Goal: Task Accomplishment & Management: Use online tool/utility

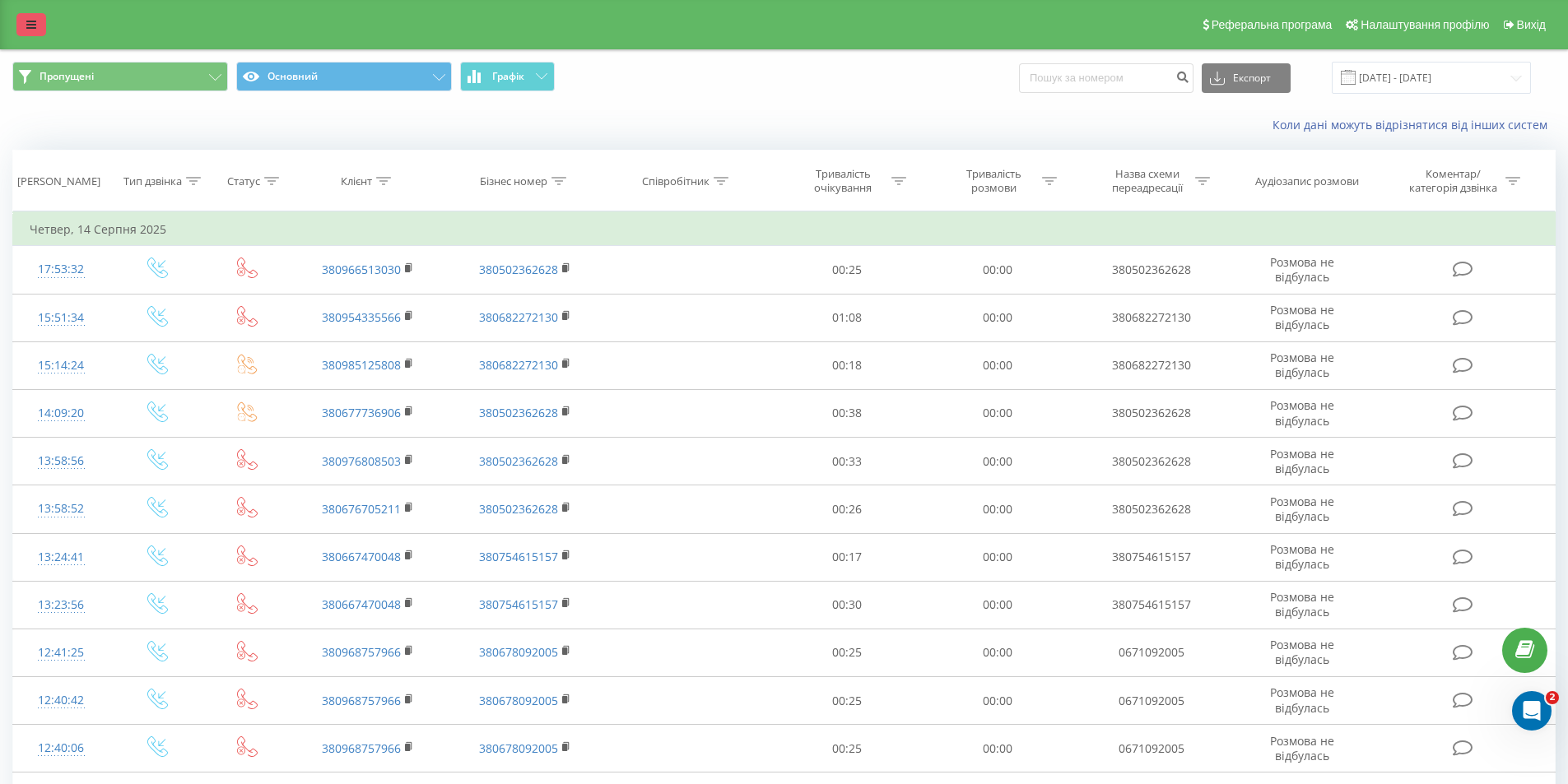
click at [27, 28] on icon at bounding box center [31, 25] width 10 height 11
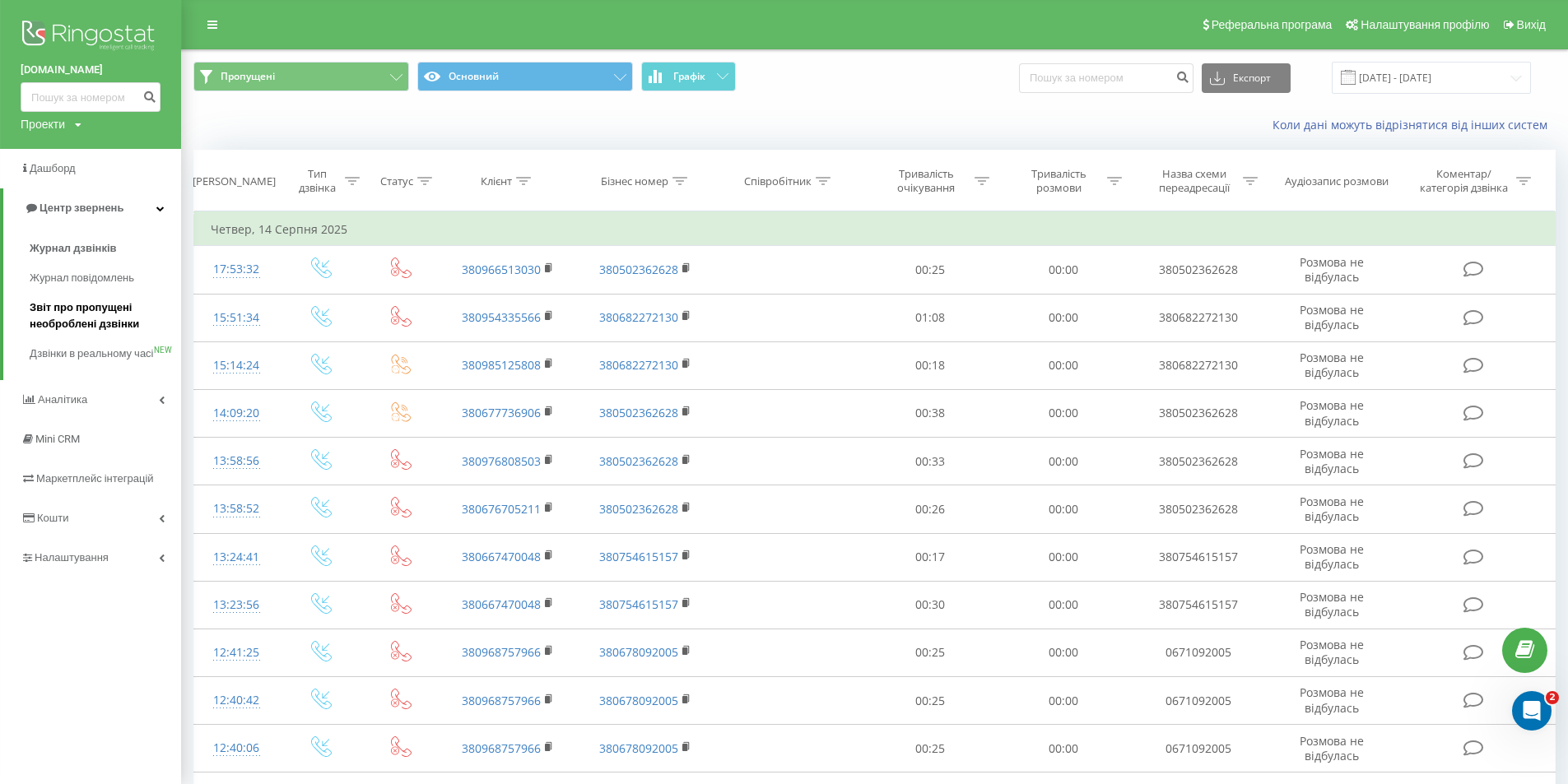
click at [81, 321] on span "Звіт про пропущені необроблені дзвінки" at bounding box center [101, 316] width 144 height 33
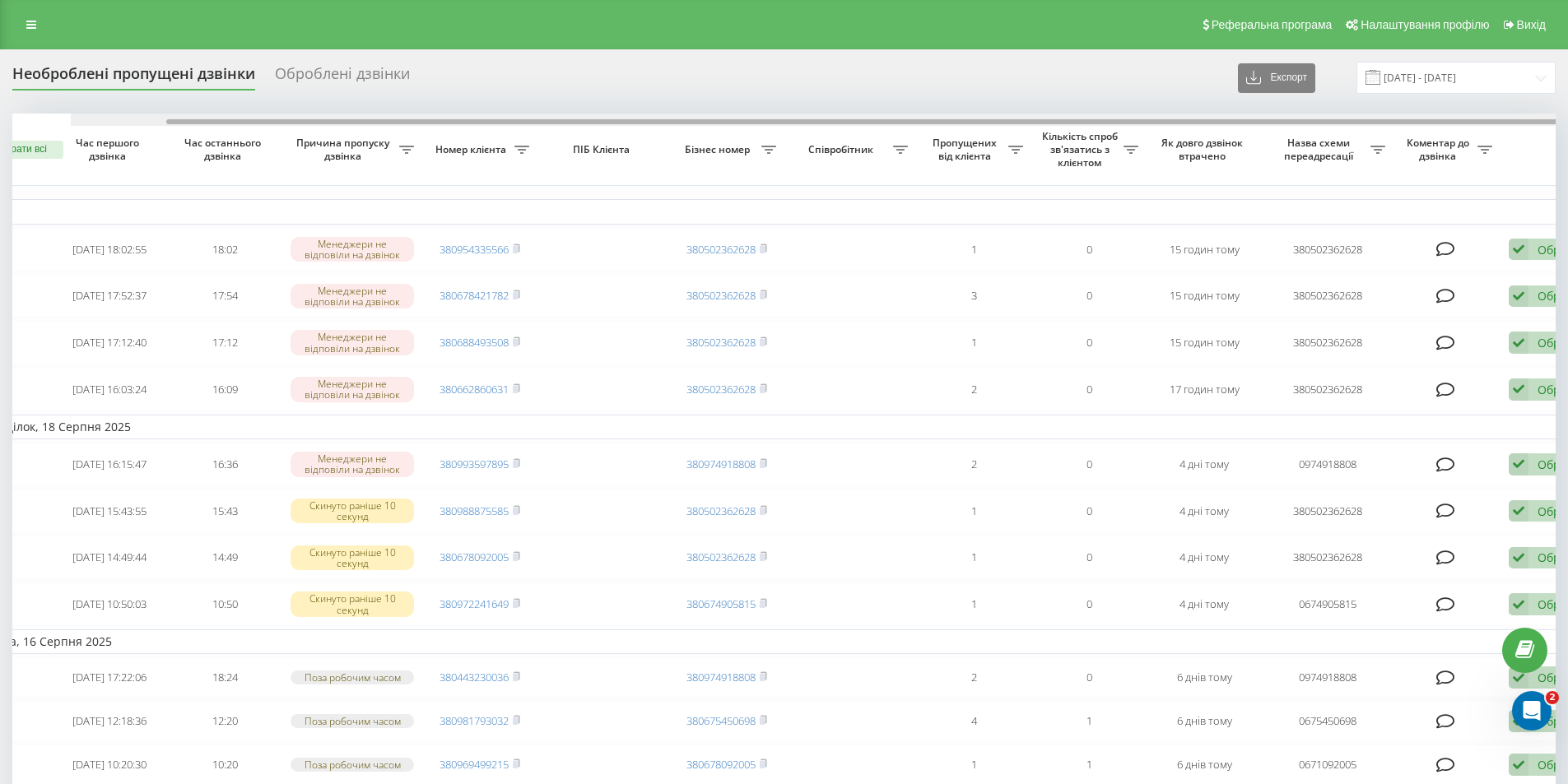
scroll to position [0, 103]
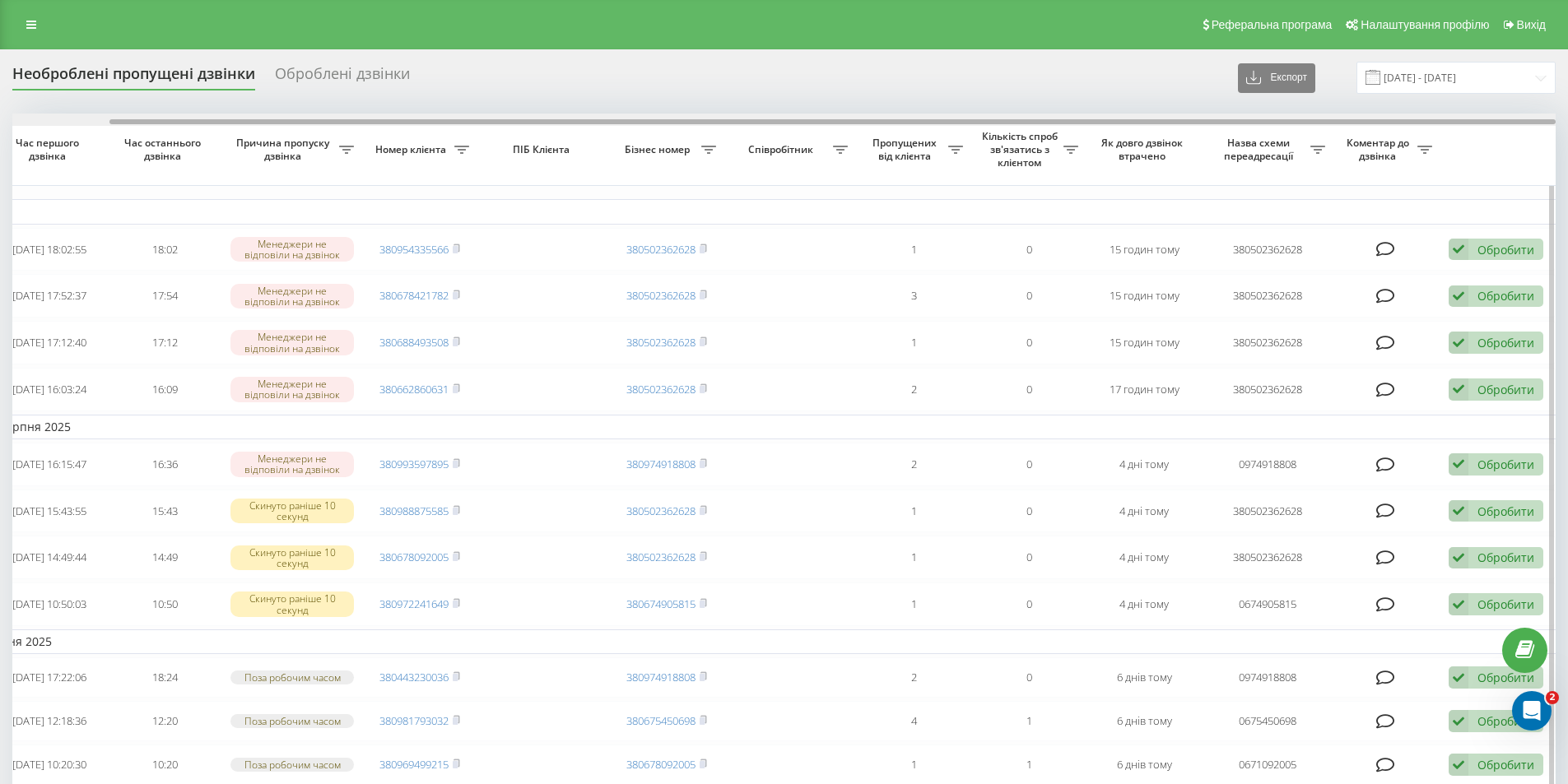
drag, startPoint x: 939, startPoint y: 122, endPoint x: 1133, endPoint y: 128, distance: 194.1
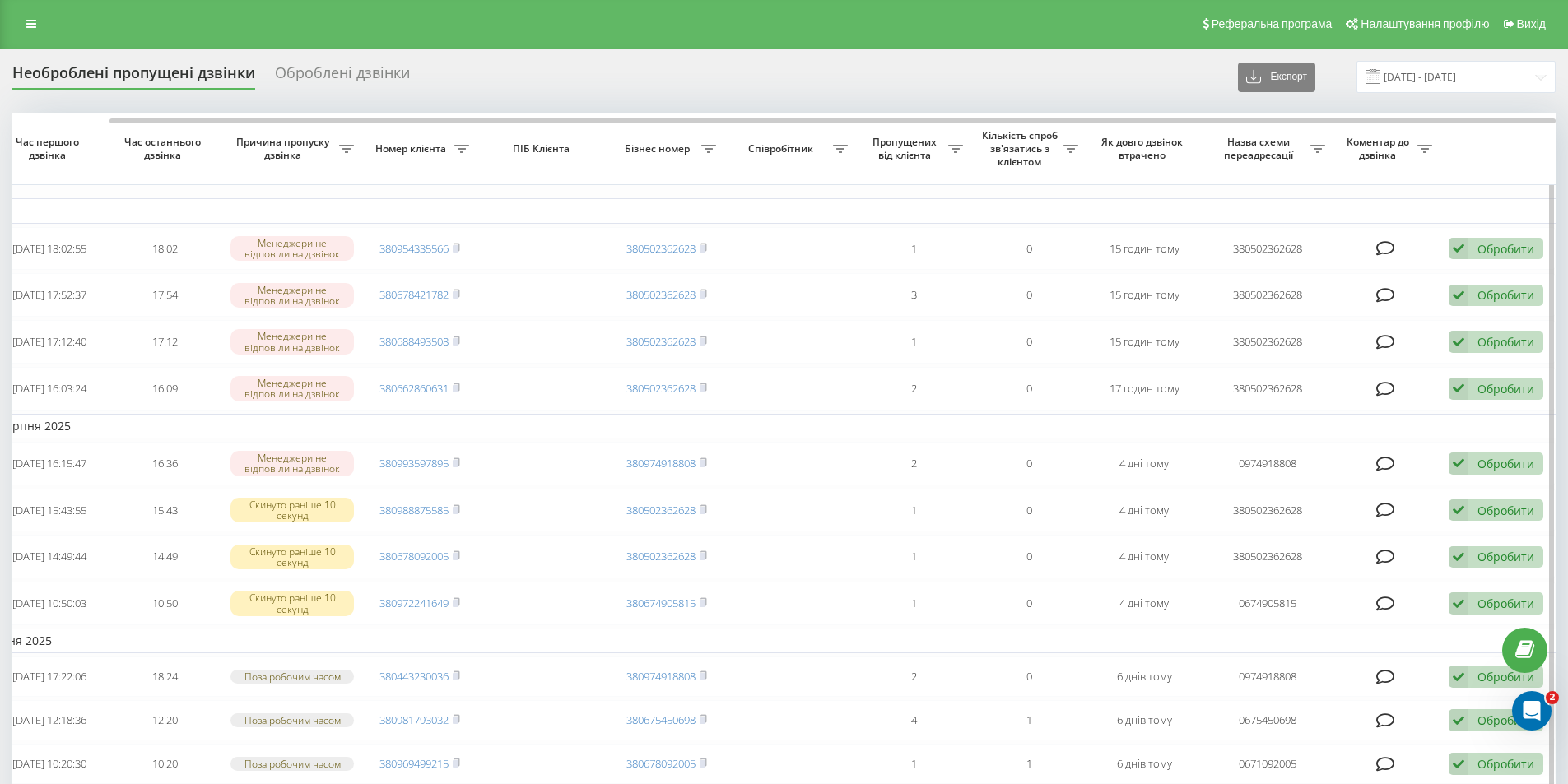
scroll to position [0, 0]
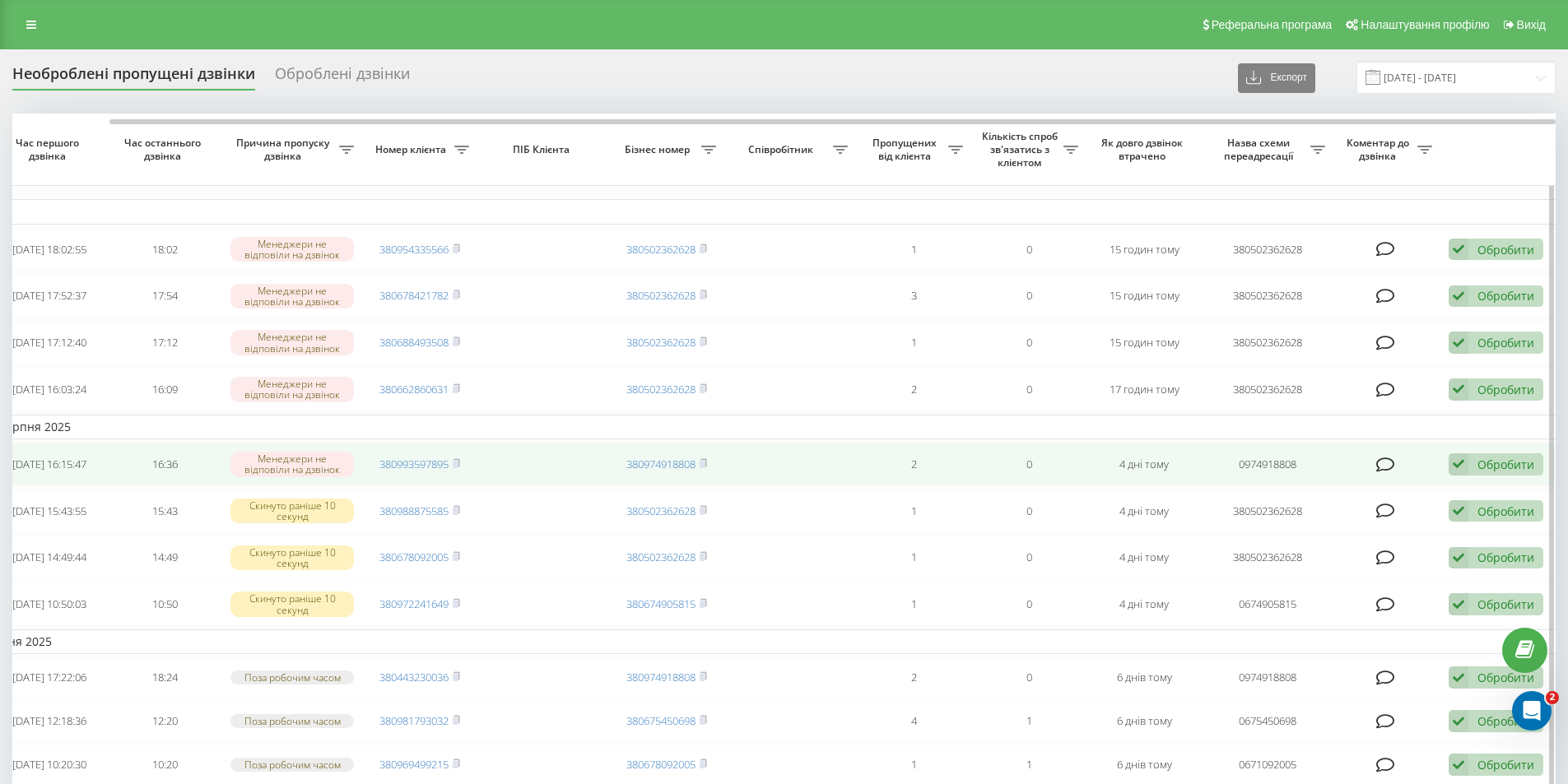
click at [1510, 472] on div "Обробити" at bounding box center [1506, 464] width 57 height 15
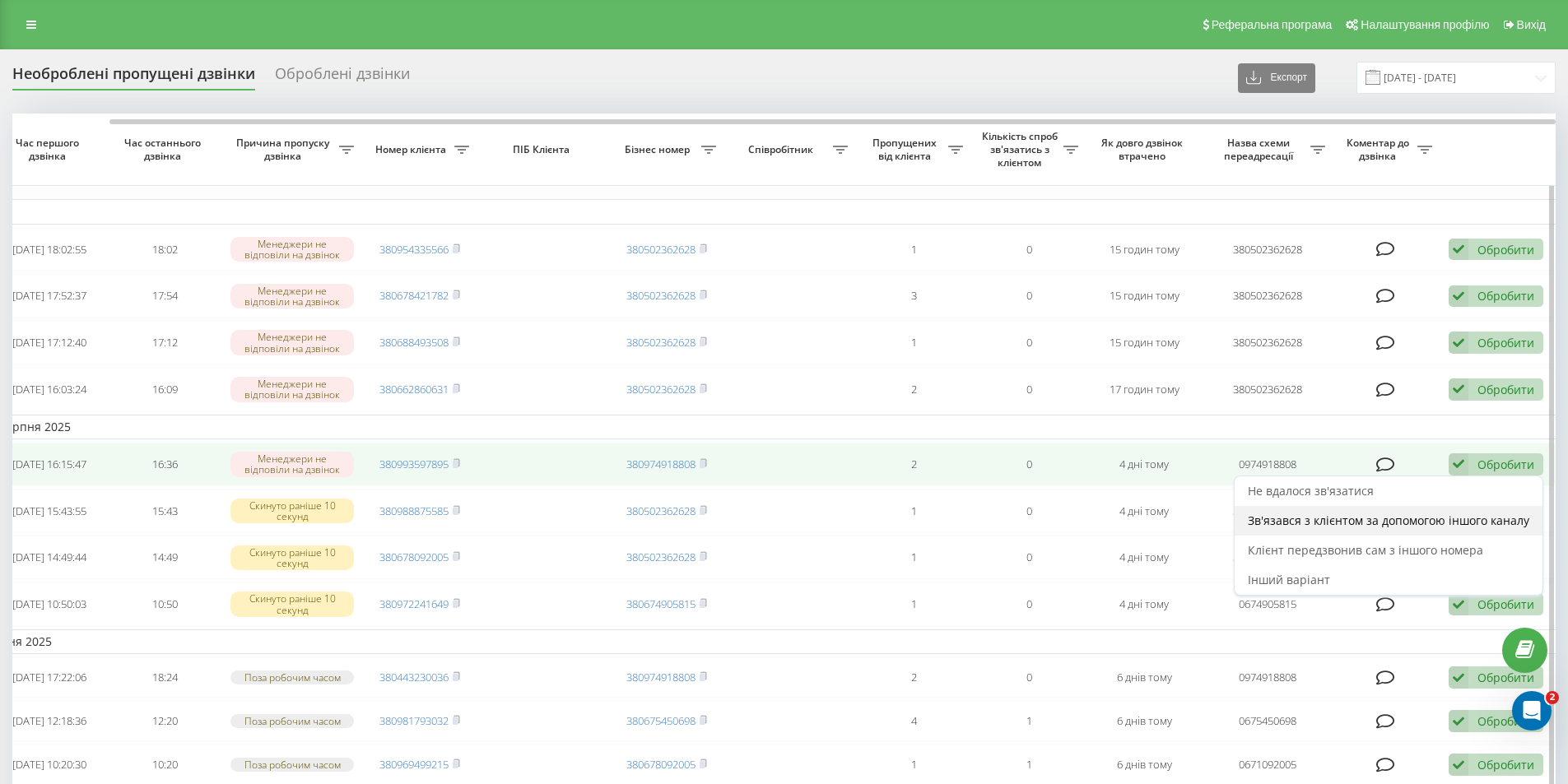
click at [1332, 528] on span "Зв'язався з клієнтом за допомогою іншого каналу" at bounding box center [1388, 520] width 281 height 15
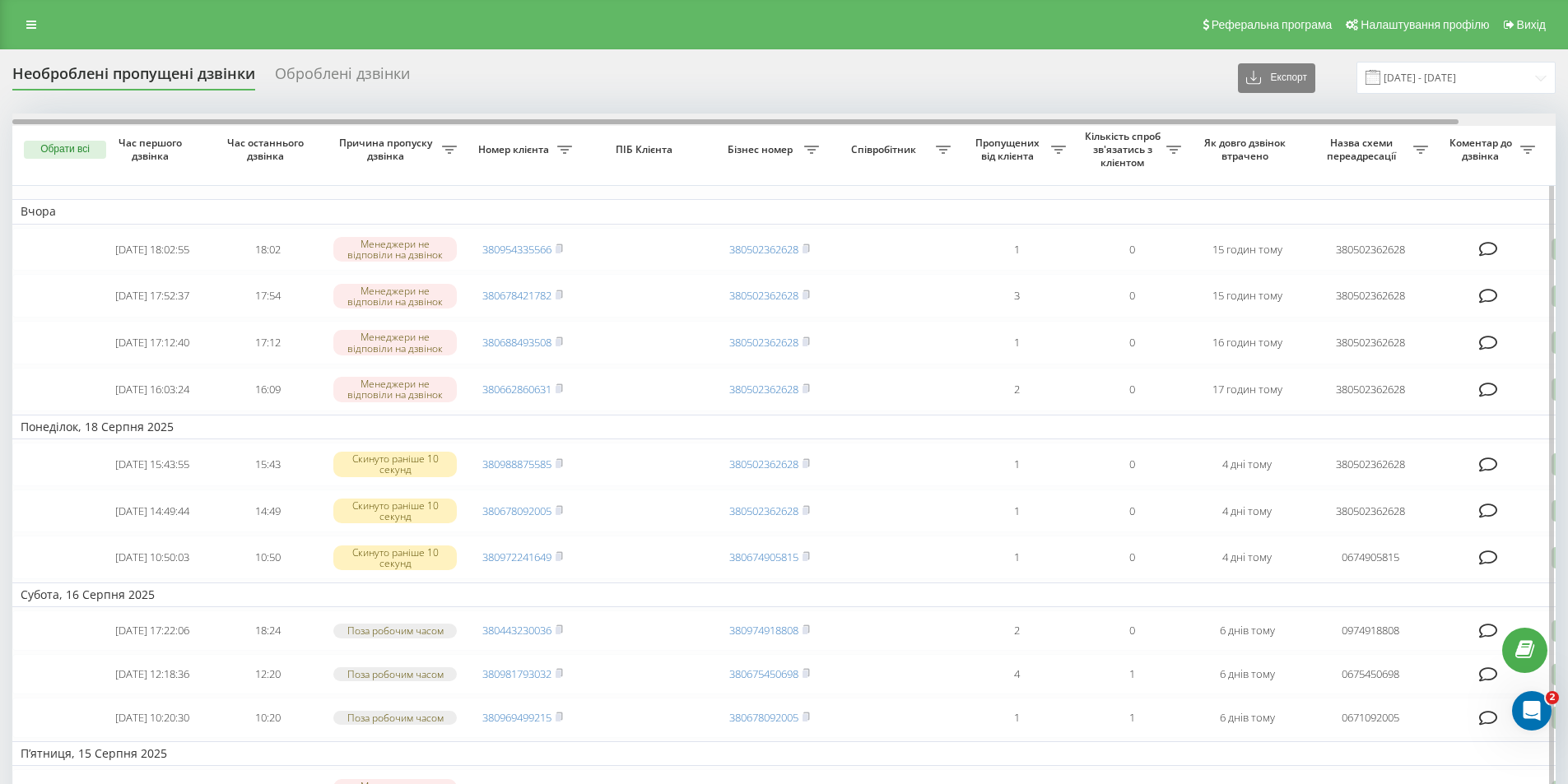
scroll to position [0, 103]
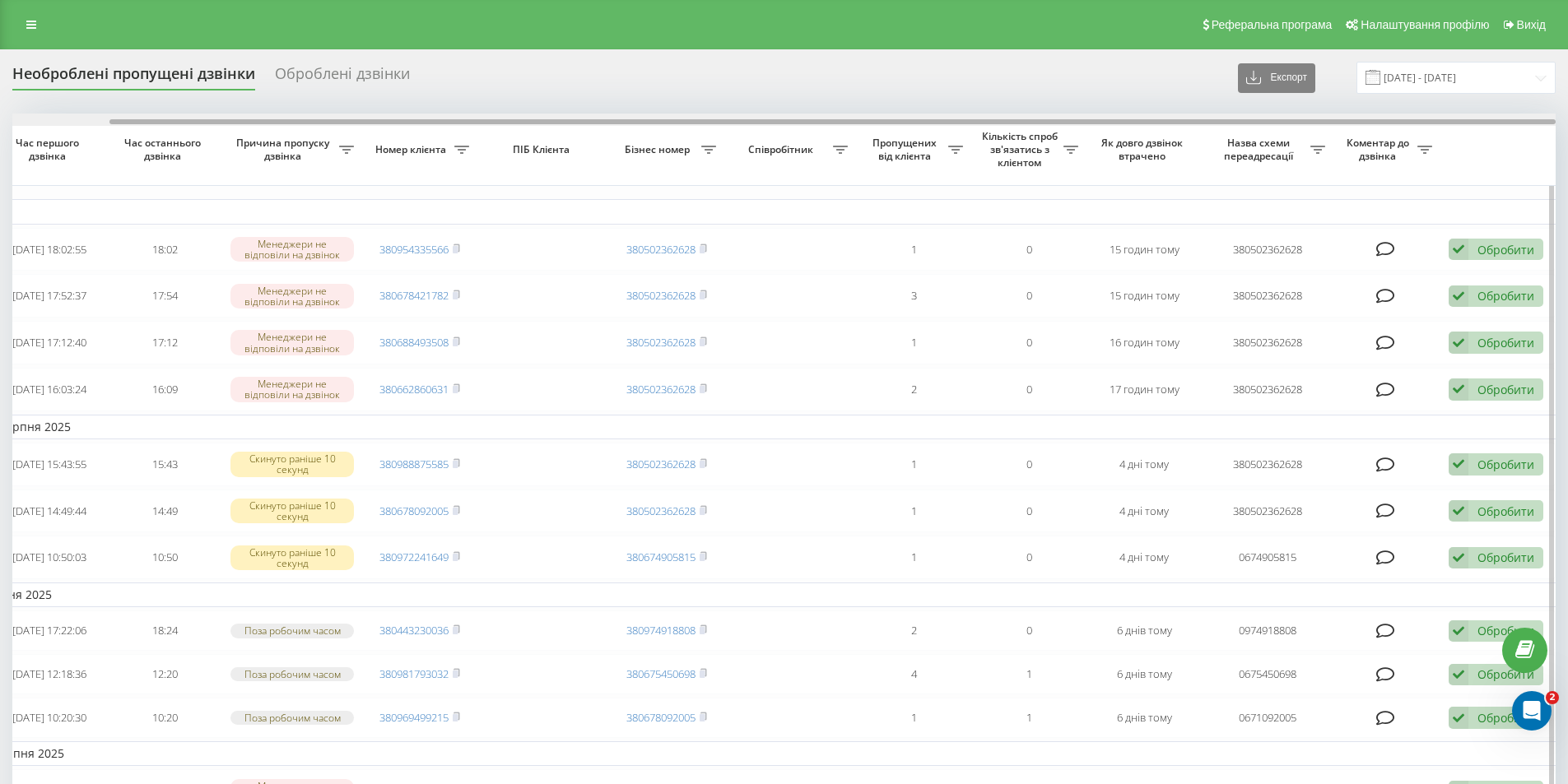
drag, startPoint x: 1222, startPoint y: 118, endPoint x: 1337, endPoint y: 114, distance: 115.1
click at [1337, 114] on div at bounding box center [784, 119] width 1543 height 12
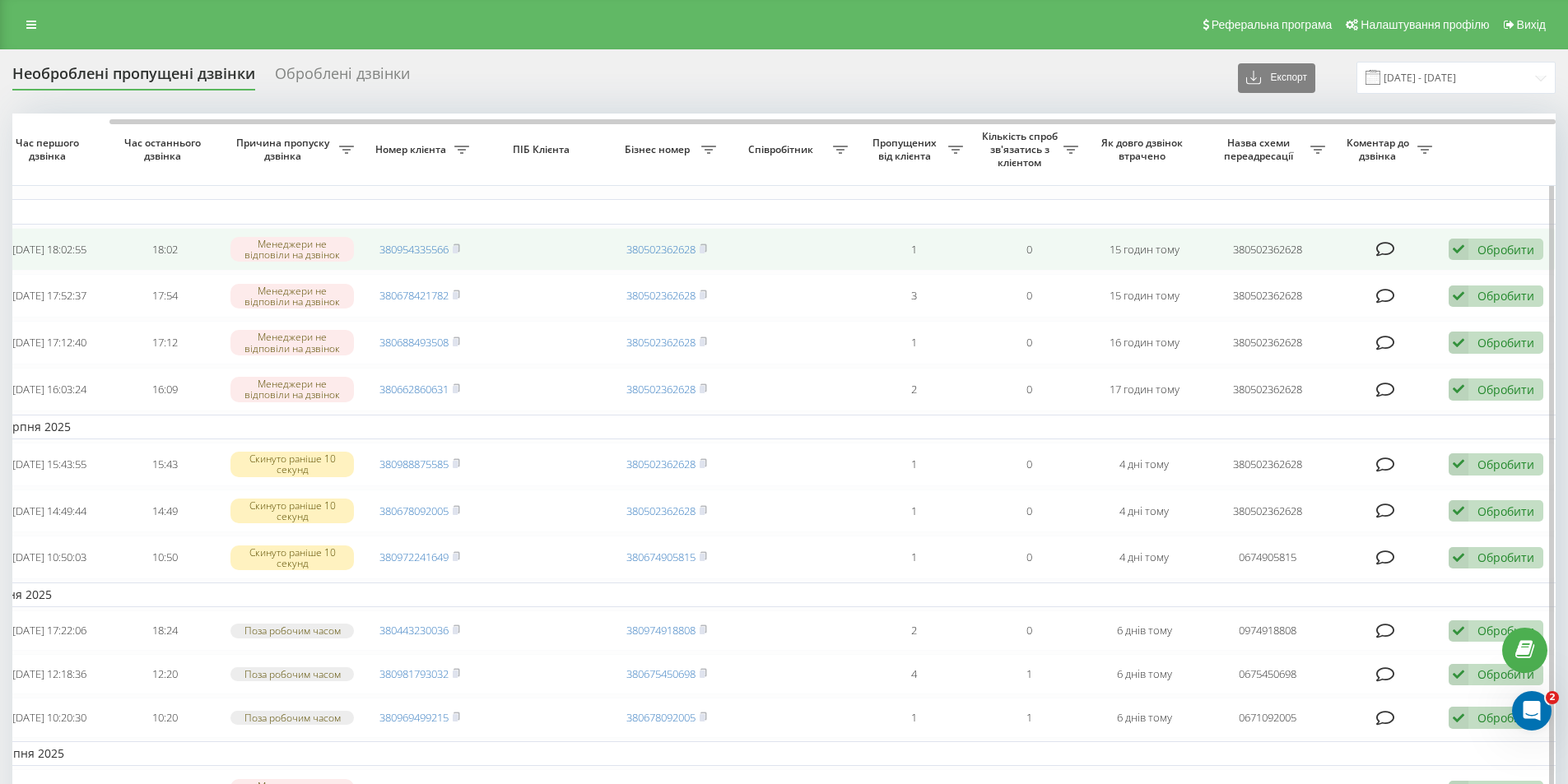
click at [1481, 249] on div "Обробити" at bounding box center [1506, 249] width 57 height 15
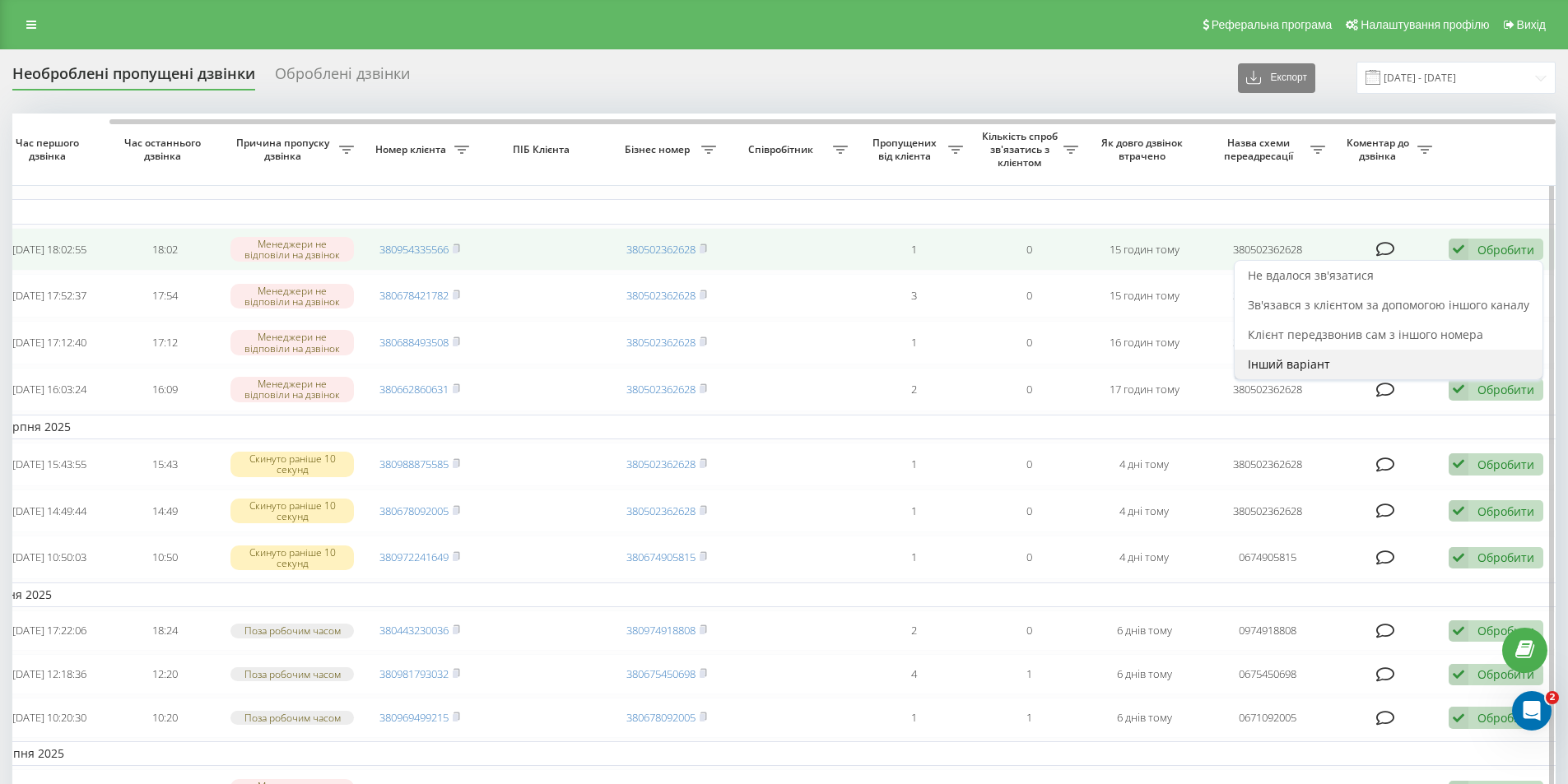
click at [1305, 363] on span "Інший варіант" at bounding box center [1288, 364] width 83 height 15
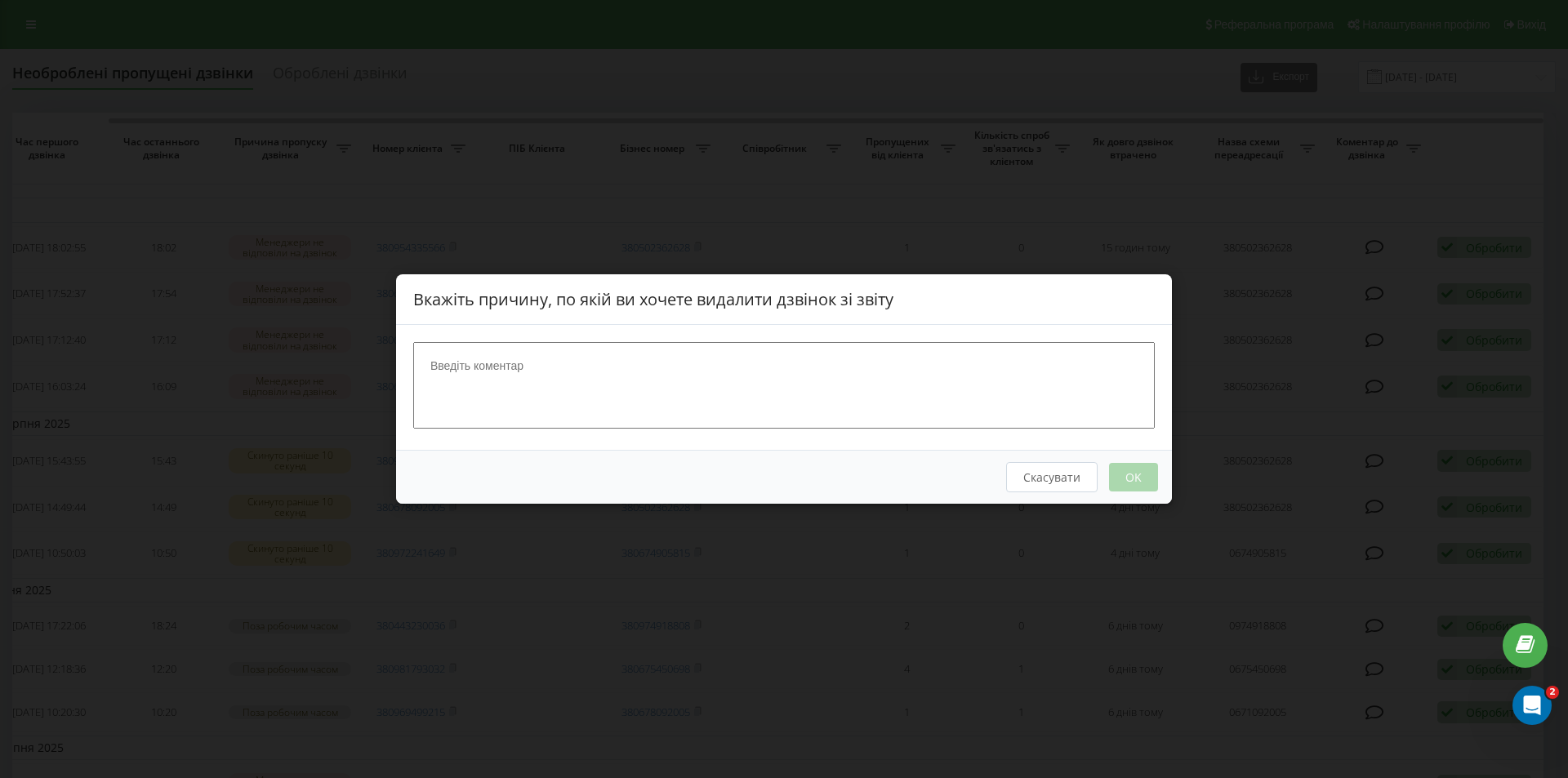
click at [1135, 474] on div "Скасувати OK" at bounding box center [784, 476] width 776 height 54
click at [1077, 477] on button "Скасувати" at bounding box center [1051, 477] width 92 height 30
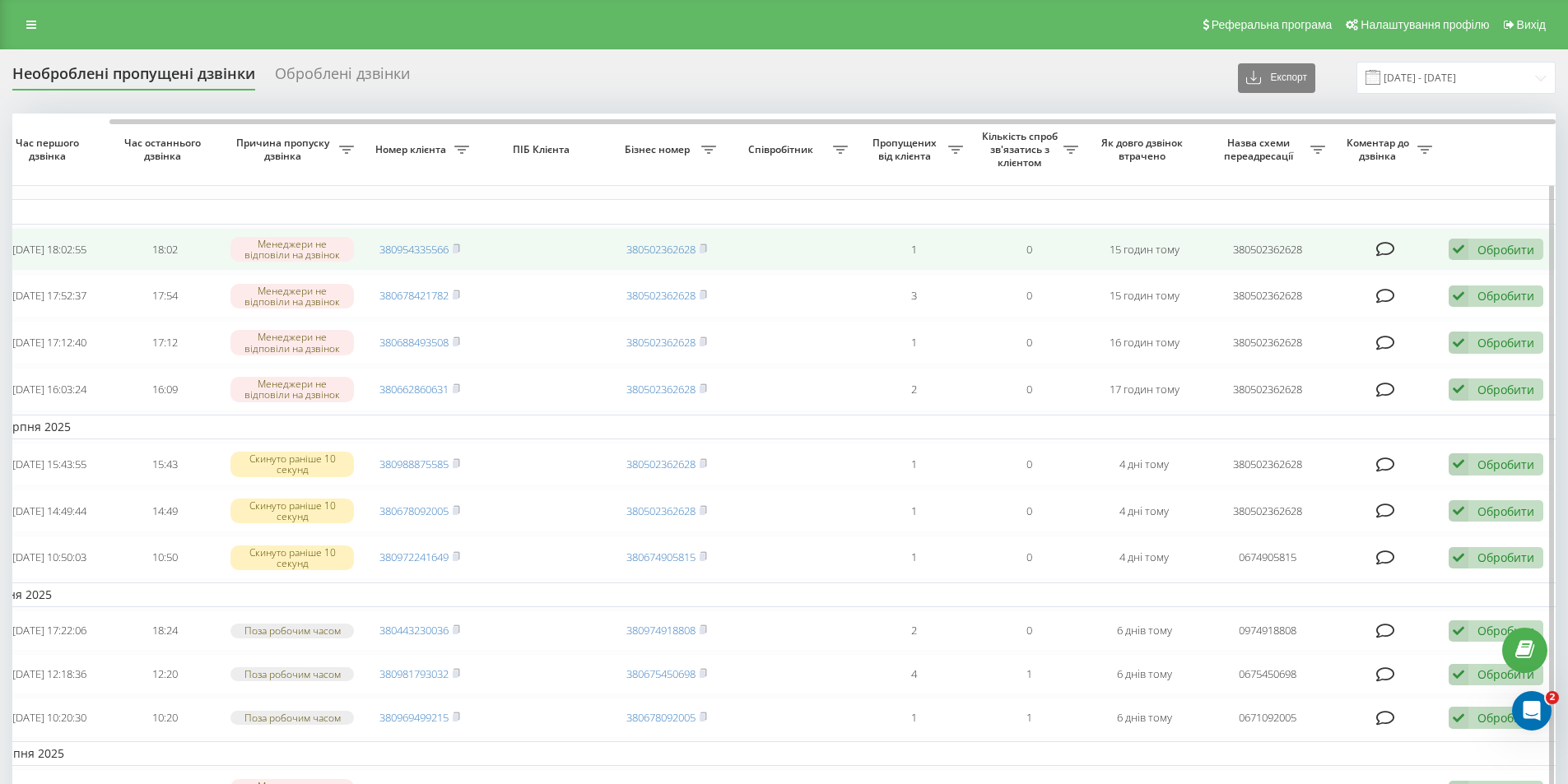
click at [1479, 249] on div "Обробити" at bounding box center [1506, 249] width 57 height 15
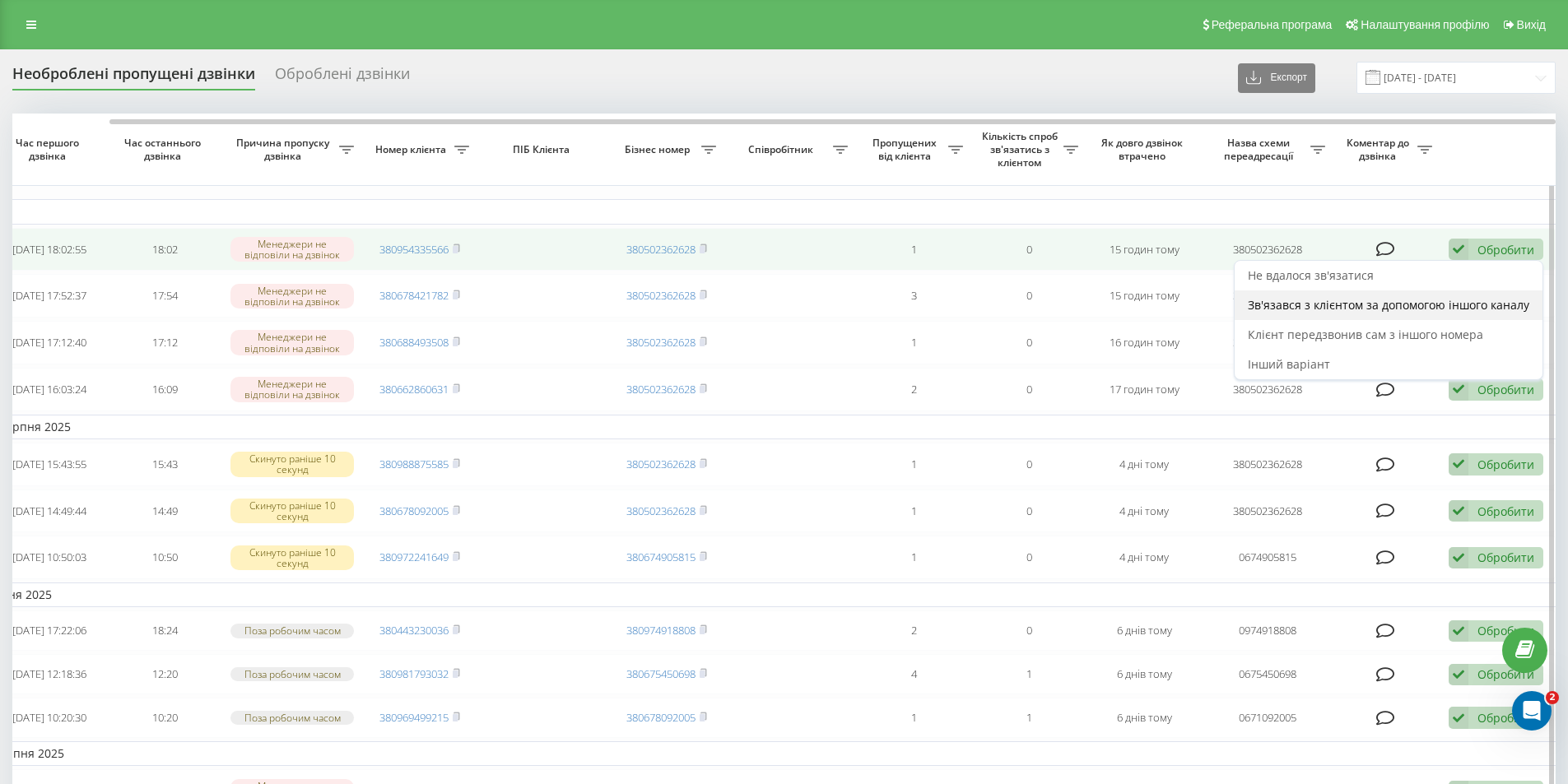
click at [1321, 306] on span "Зв'язався з клієнтом за допомогою іншого каналу" at bounding box center [1388, 304] width 281 height 15
